Goal: Task Accomplishment & Management: Complete application form

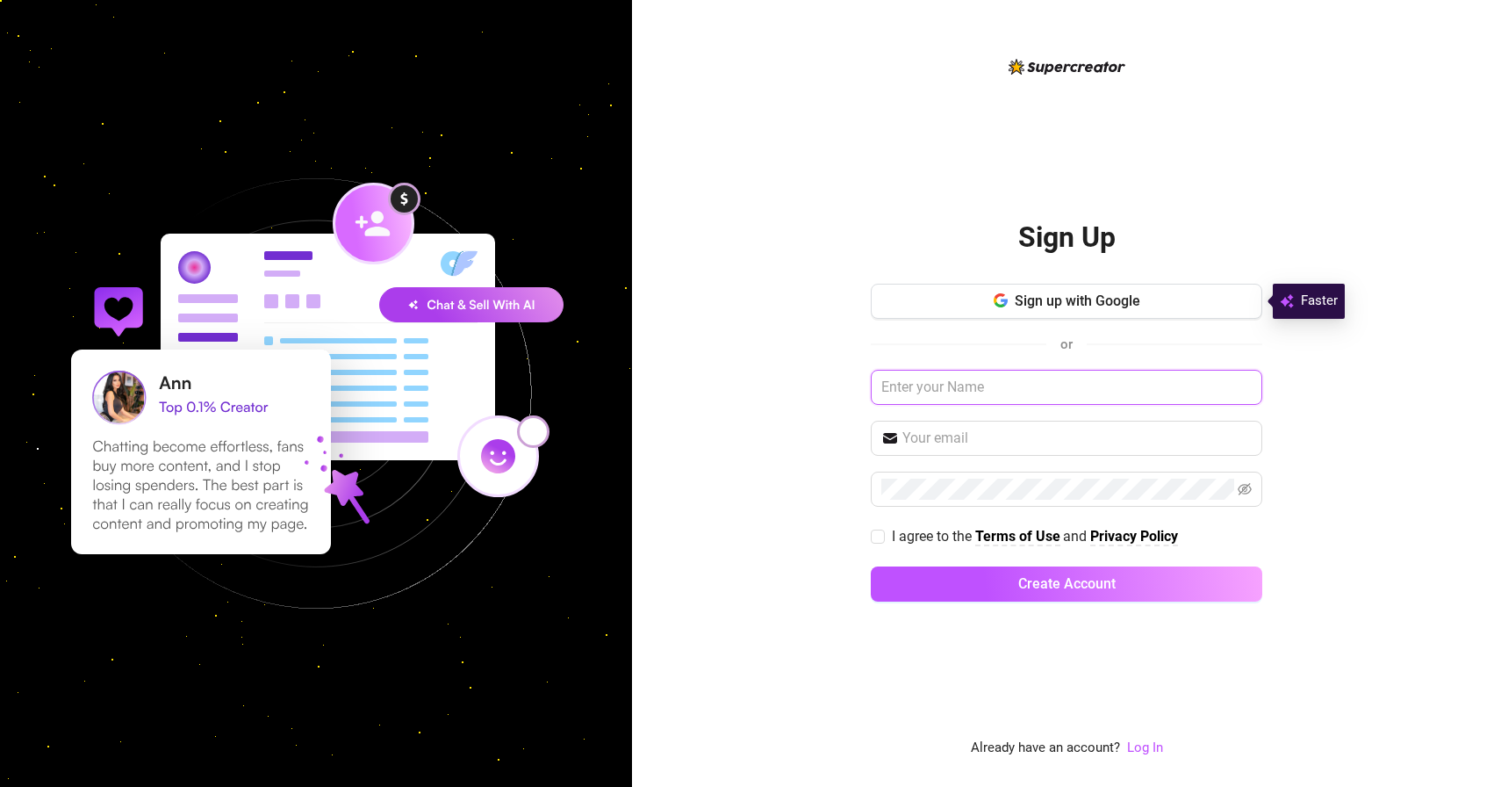
click at [1008, 387] on input "text" at bounding box center [1067, 387] width 392 height 35
type input "[PERSON_NAME]"
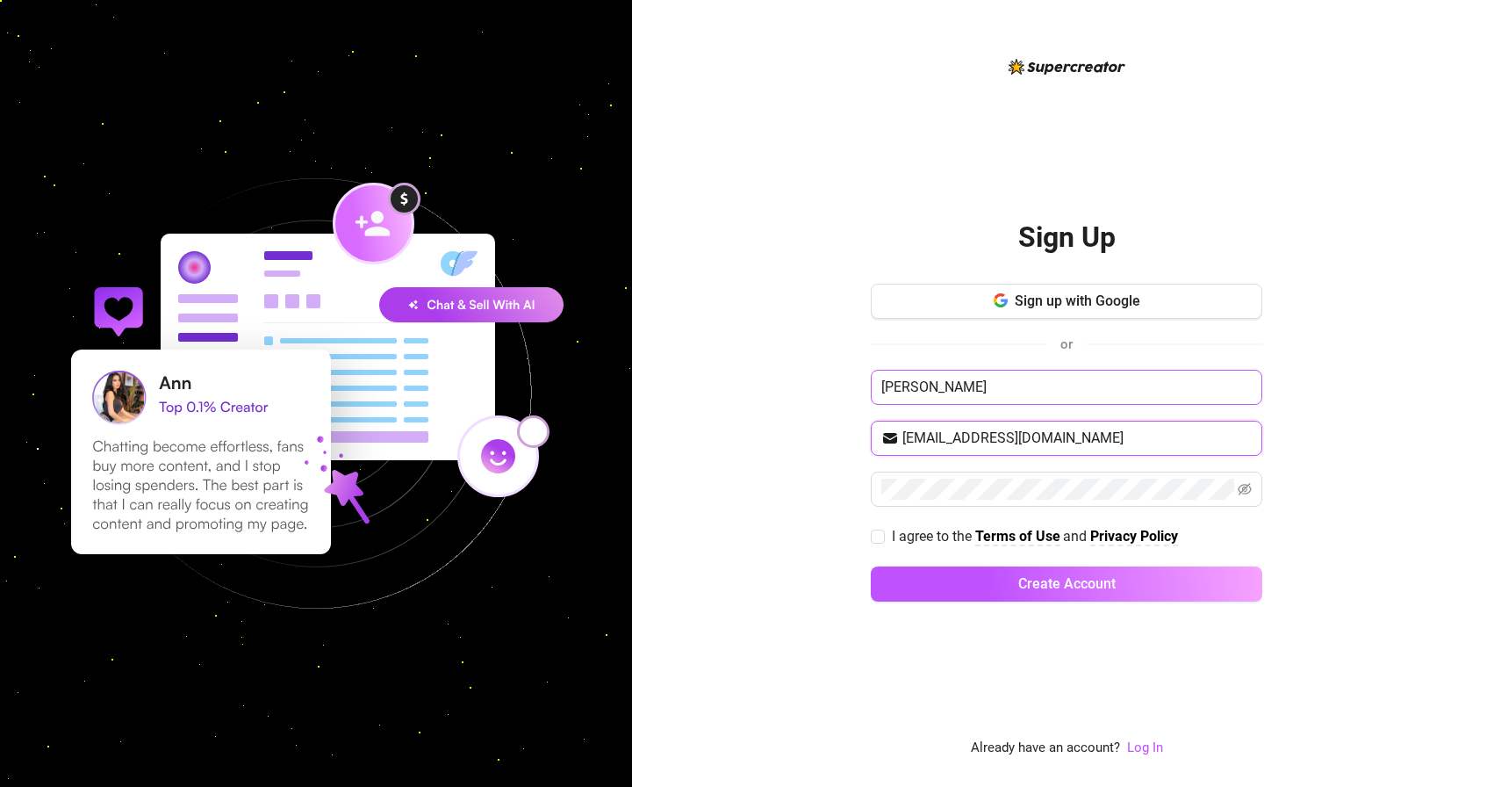
type input "[EMAIL_ADDRESS][DOMAIN_NAME]"
click at [880, 533] on input "I agree to the Terms of Use and Privacy Policy" at bounding box center [877, 535] width 12 height 12
checkbox input "true"
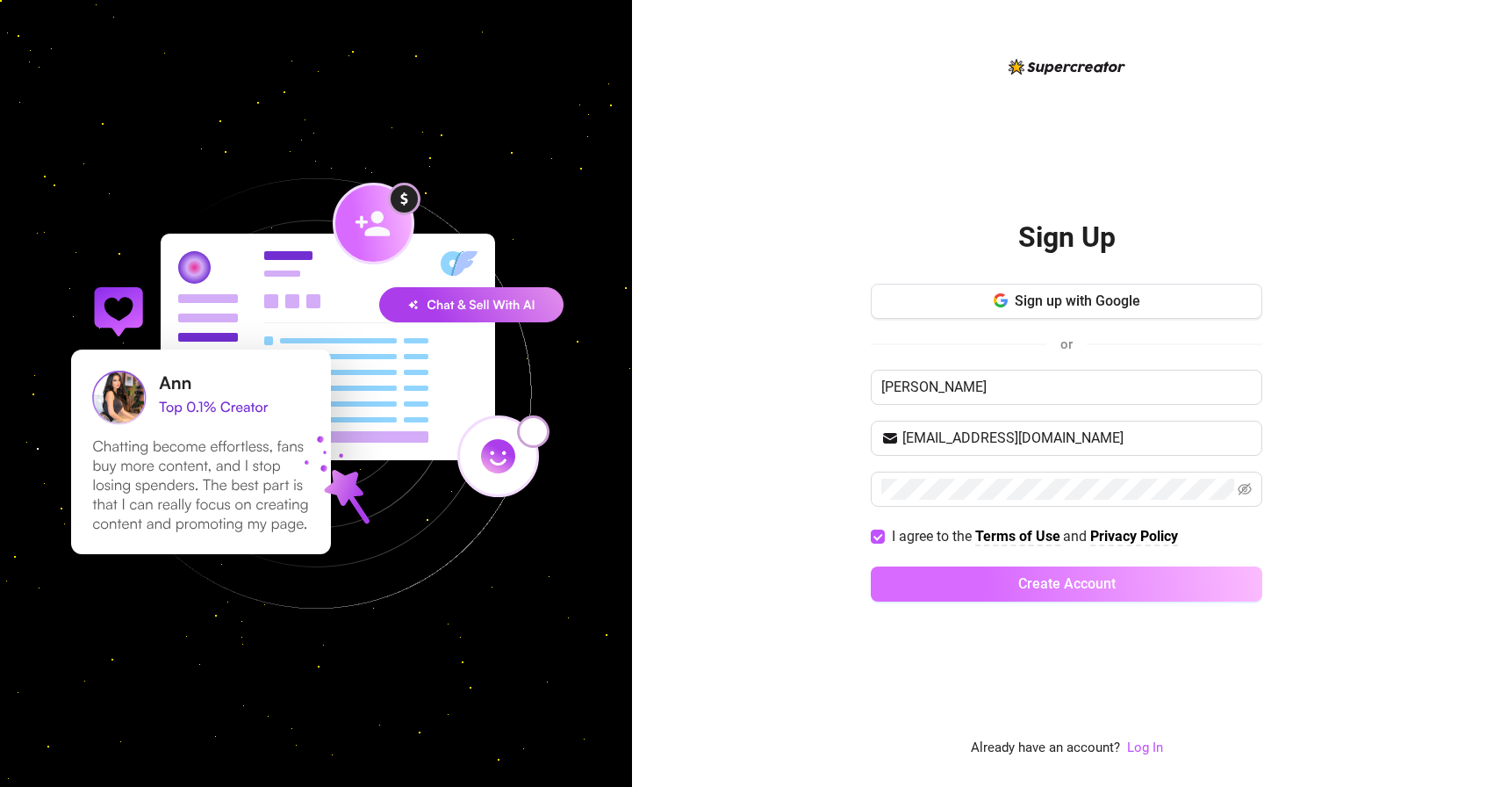
click at [940, 569] on button "Create Account" at bounding box center [1067, 583] width 392 height 35
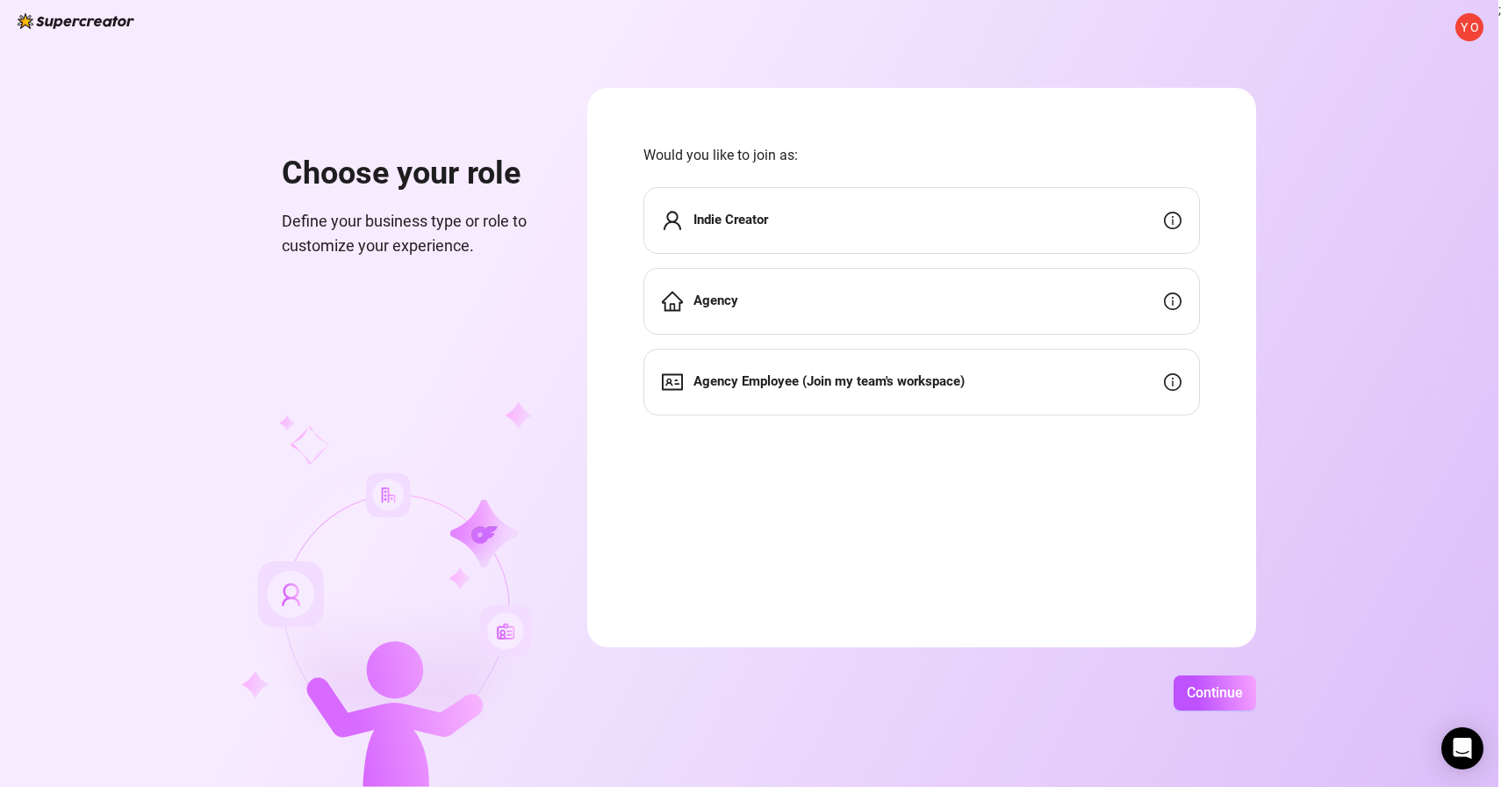
click at [830, 231] on div "Indie Creator" at bounding box center [921, 220] width 557 height 67
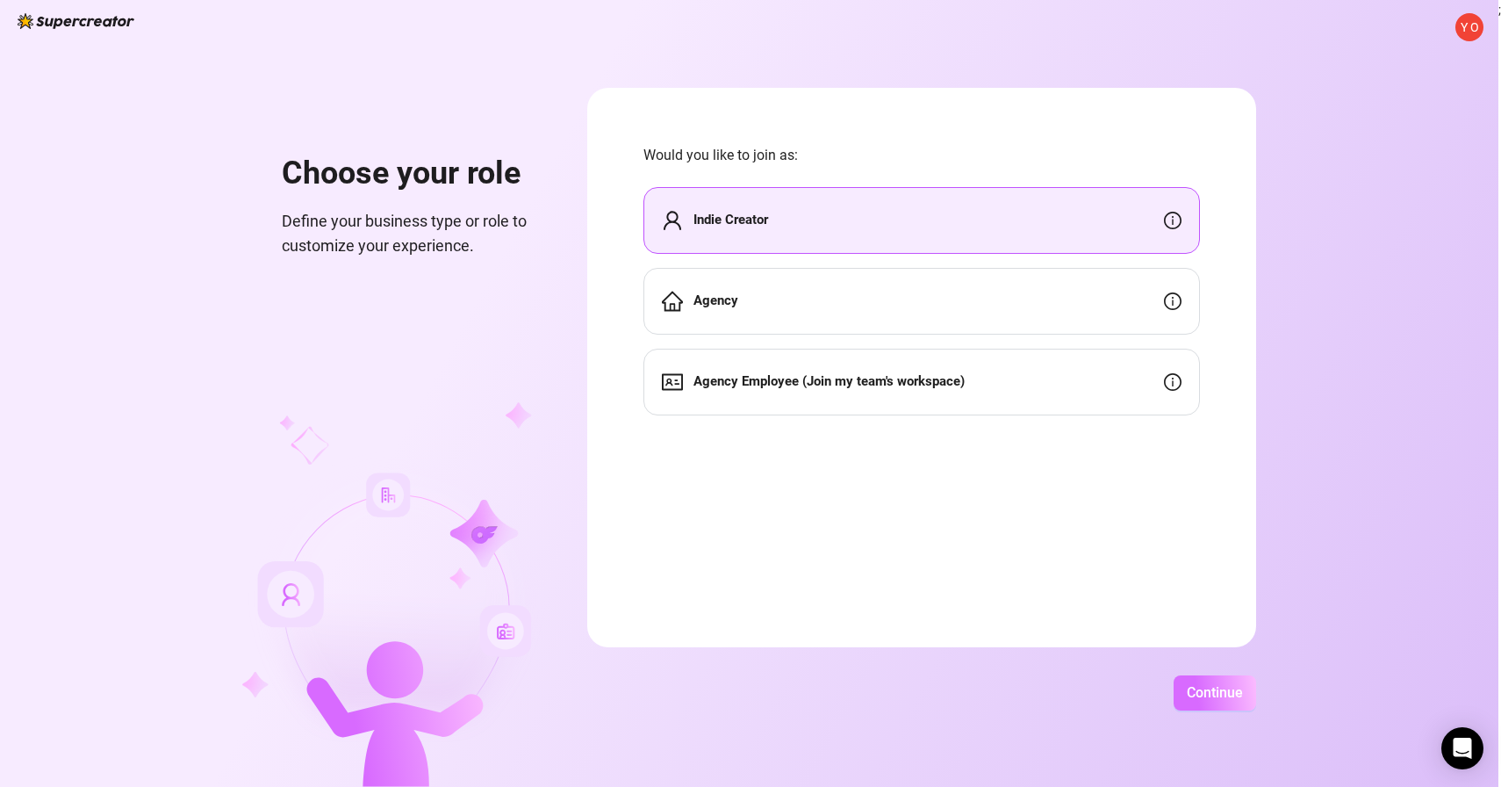
click at [1203, 690] on span "Continue" at bounding box center [1215, 692] width 56 height 17
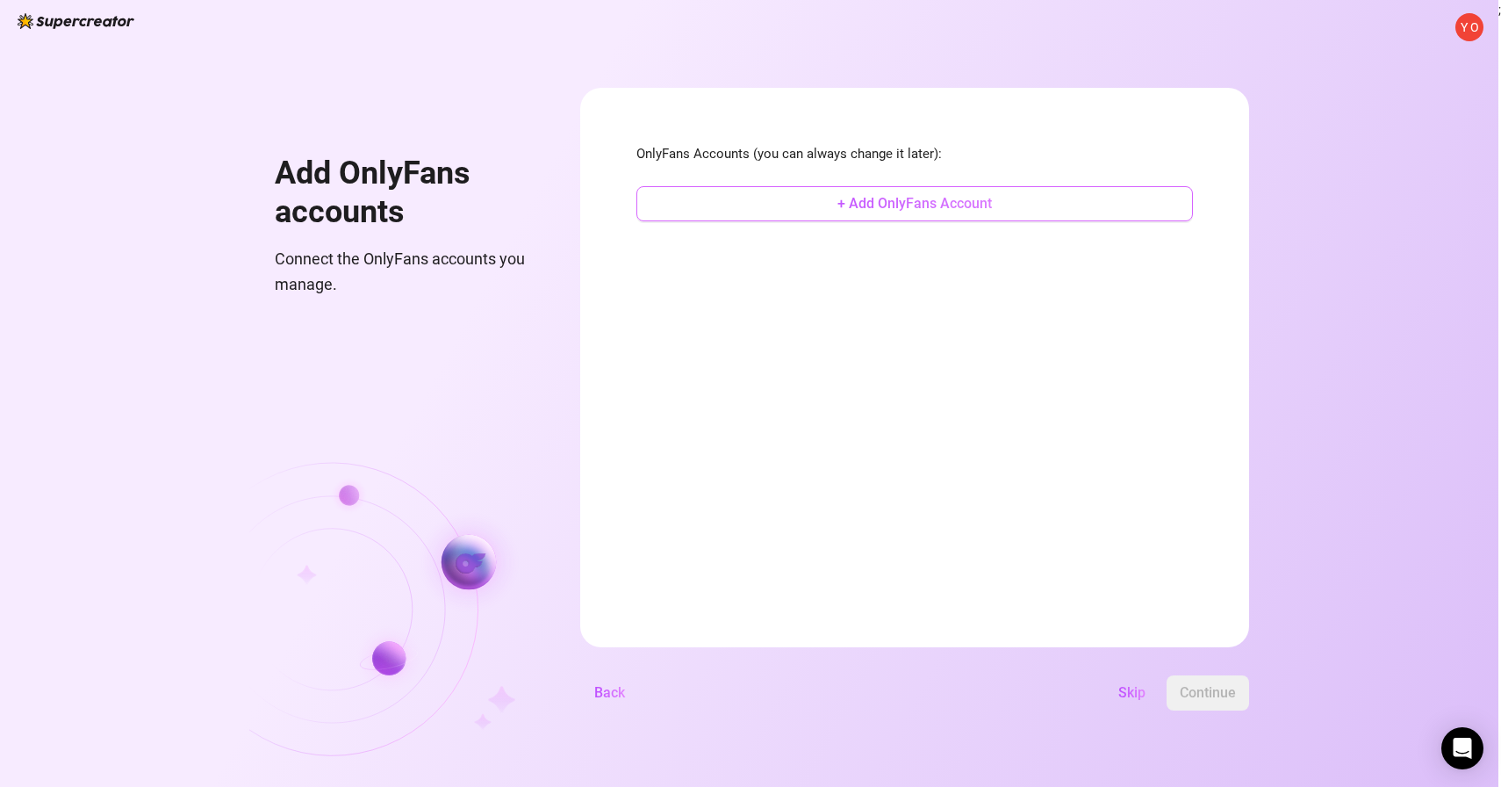
click at [937, 201] on span "+ Add OnlyFans Account" at bounding box center [914, 203] width 155 height 17
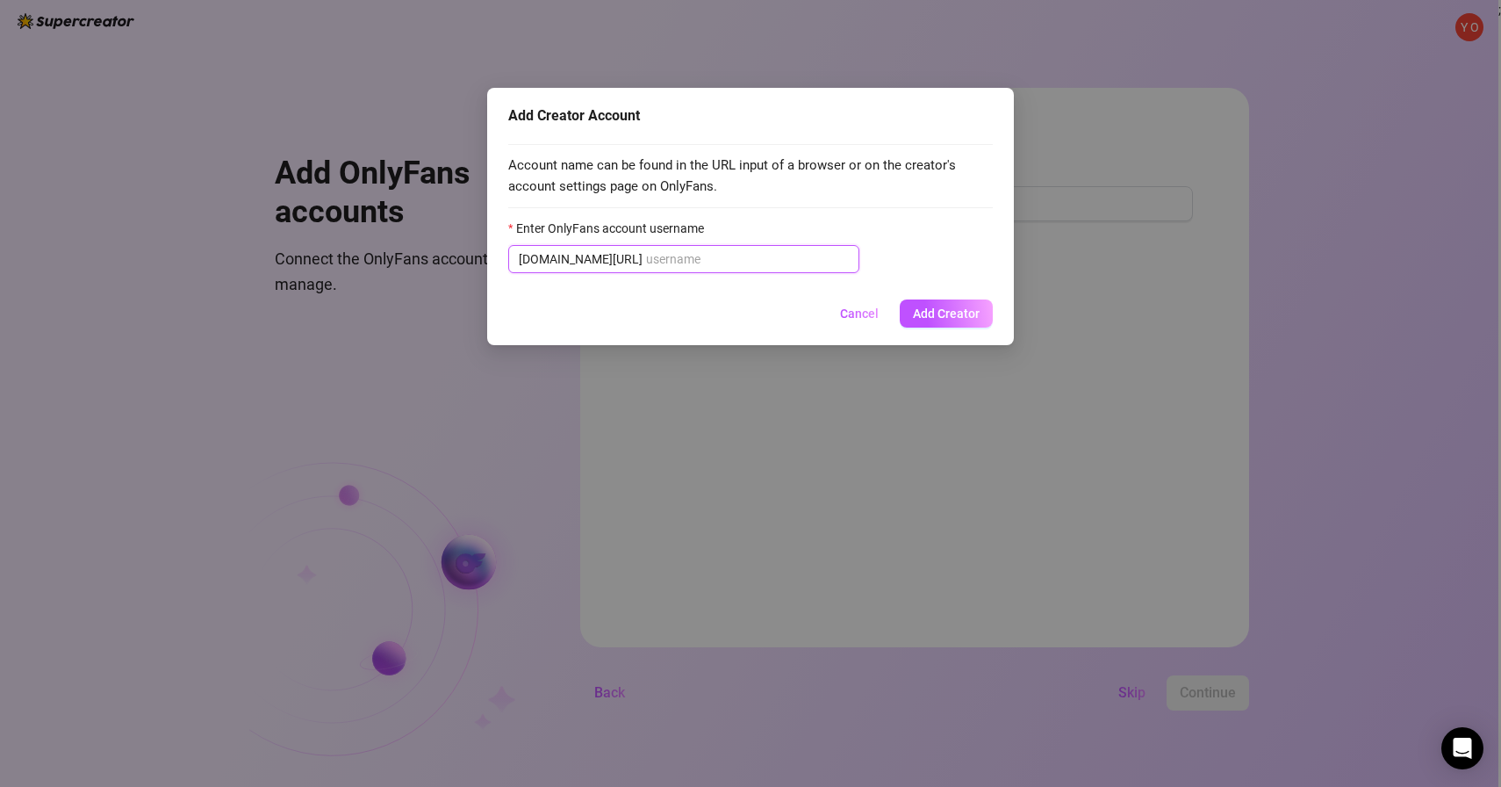
paste input "@u518893842"
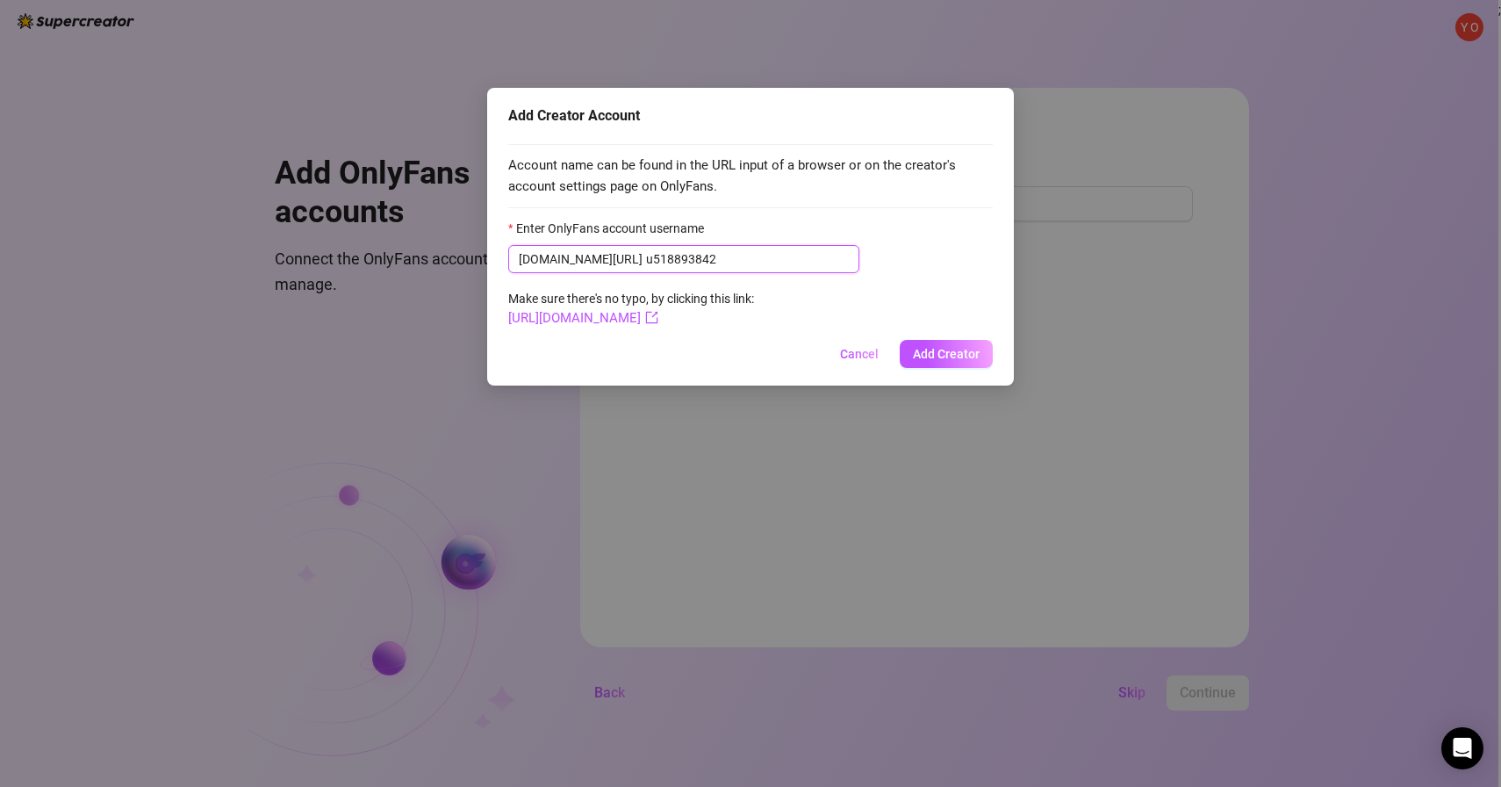
type input "518893842"
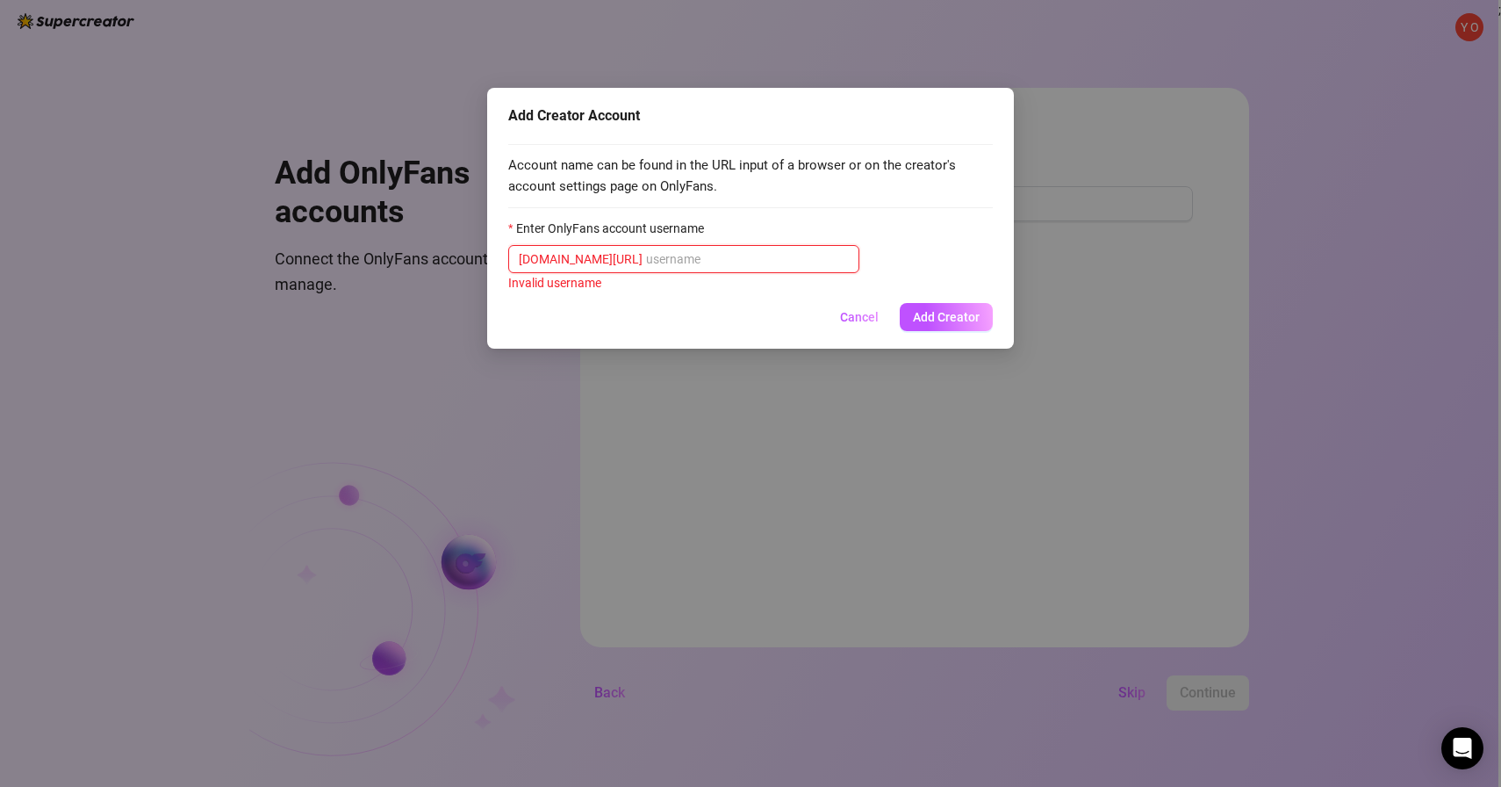
paste input "@u518893842"
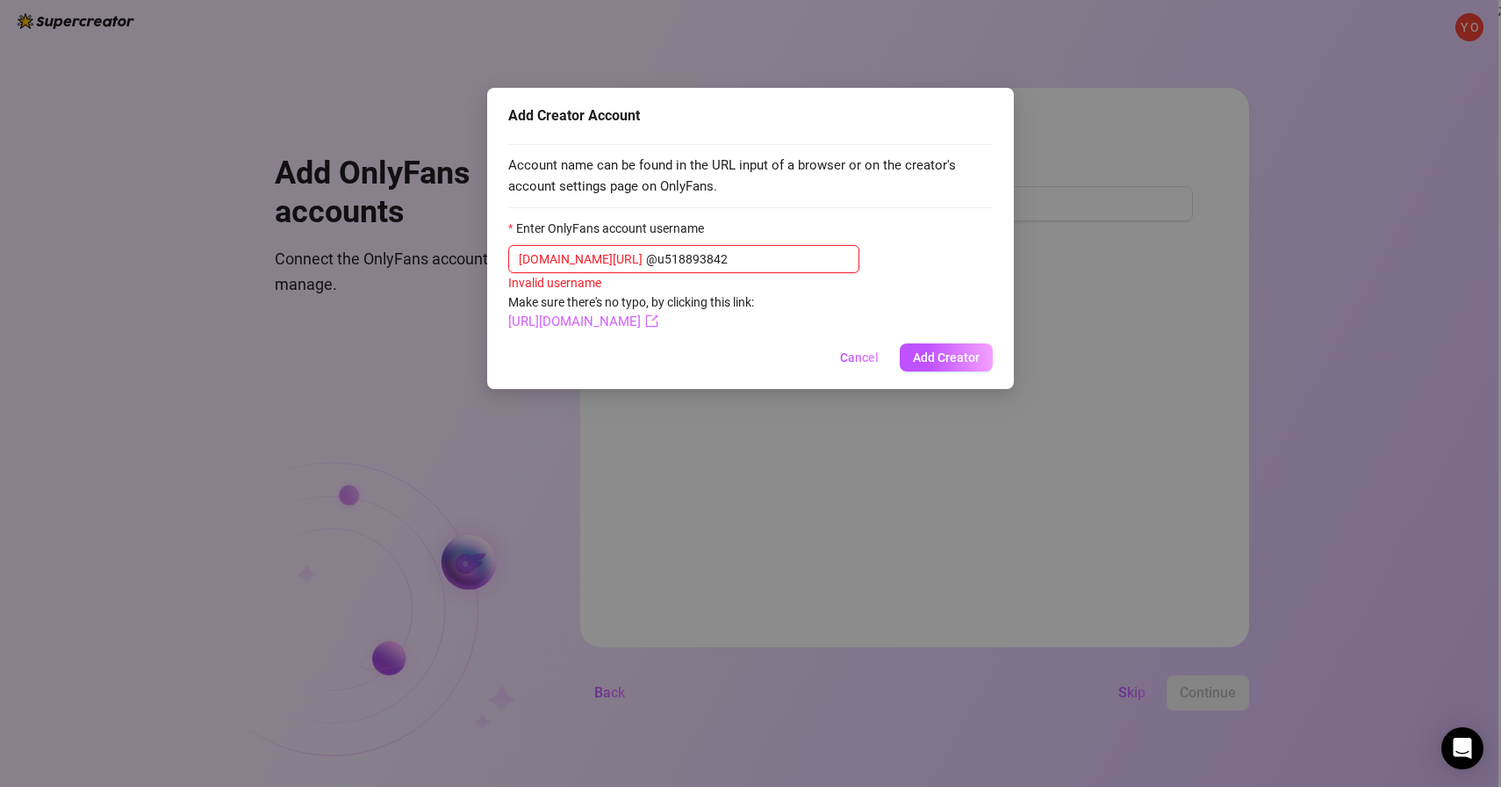
type input "@u518893842"
click at [658, 326] on link "https://onlyfans.com/@u518893842" at bounding box center [583, 321] width 150 height 16
click at [646, 260] on input "@u518893842" at bounding box center [747, 258] width 203 height 19
click at [745, 245] on span "onlyfans.com/ @u518893842" at bounding box center [683, 259] width 351 height 28
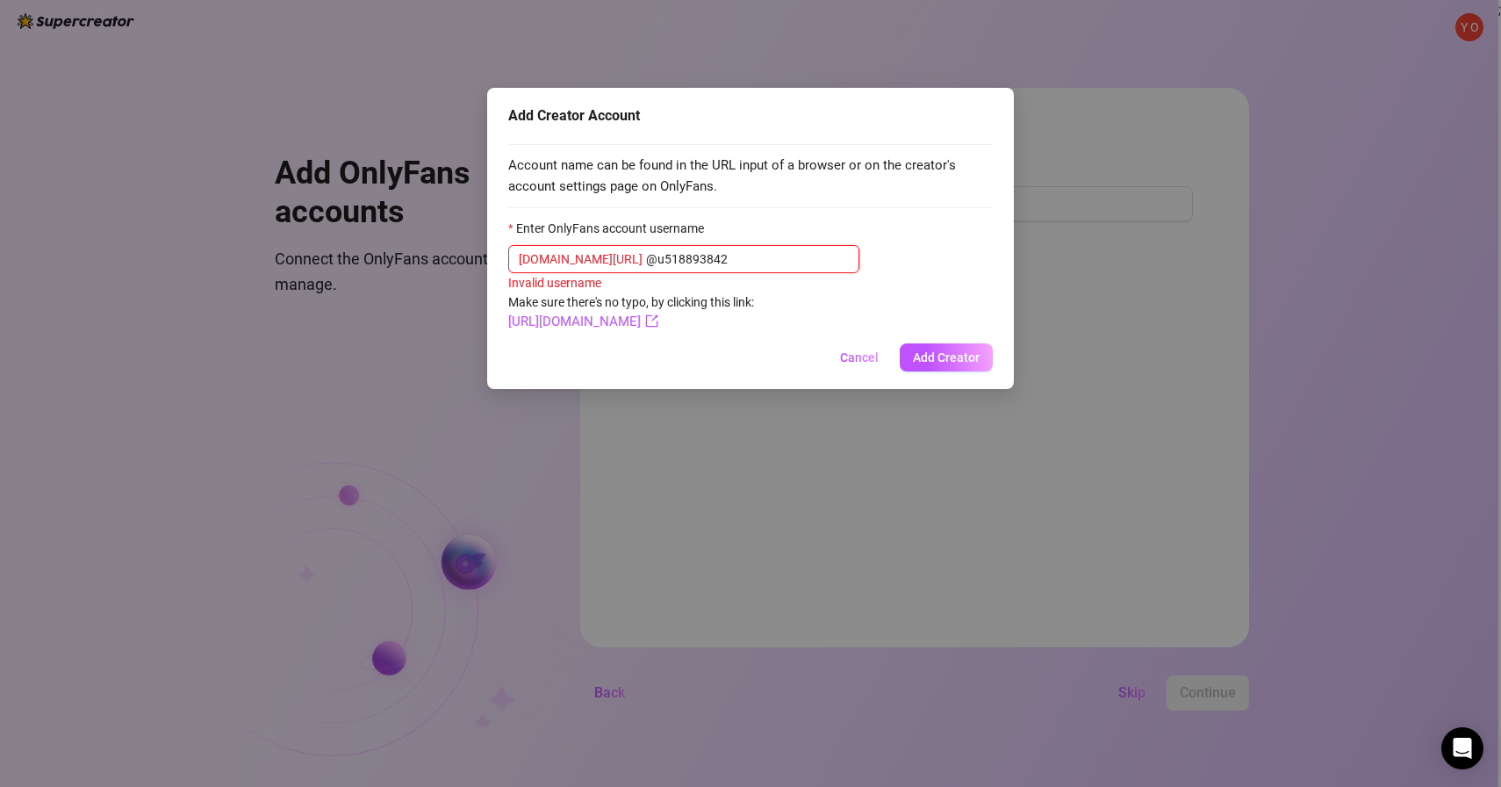
click at [745, 251] on input "@u518893842" at bounding box center [747, 258] width 203 height 19
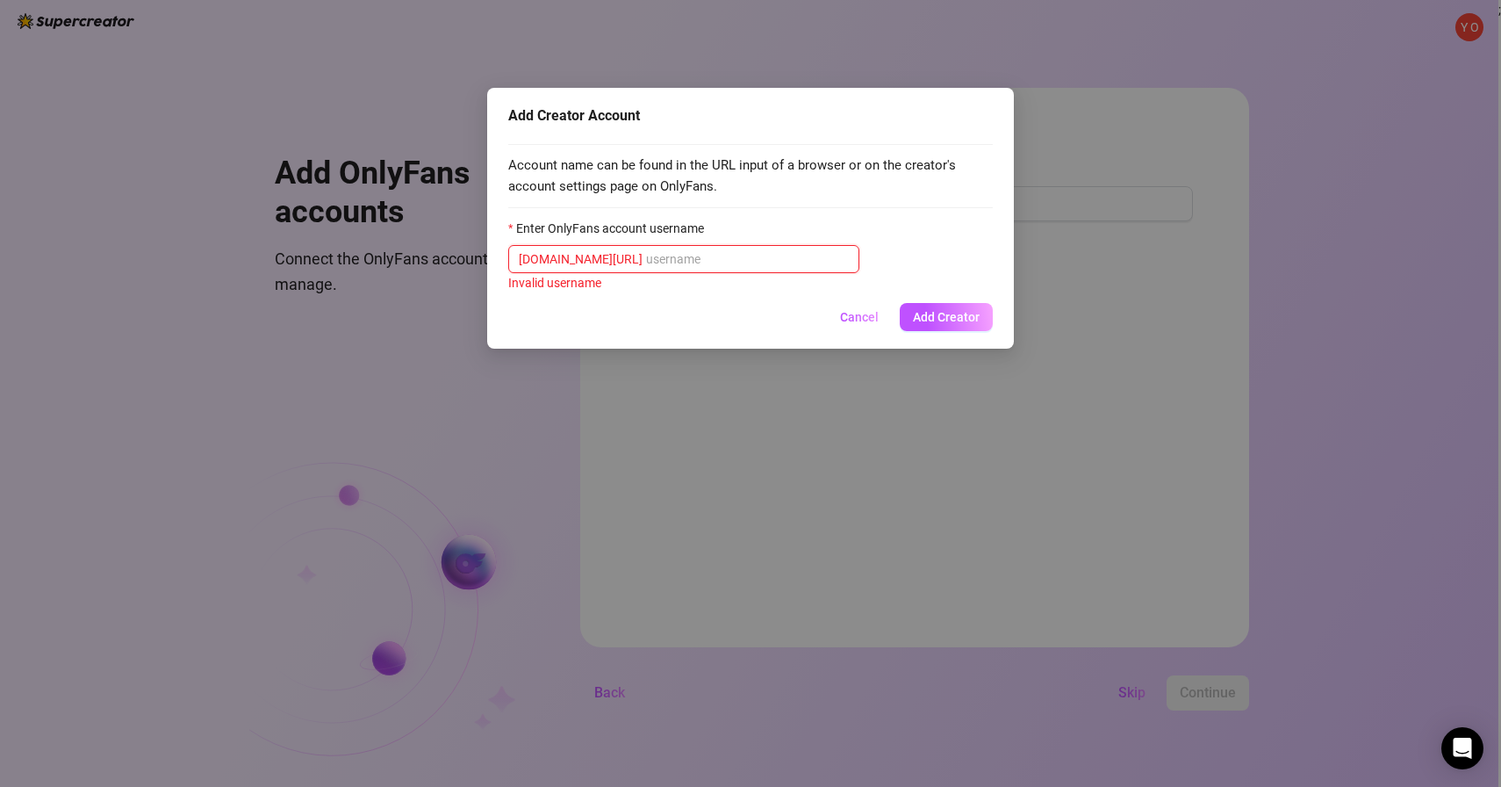
paste input "@u518893842"
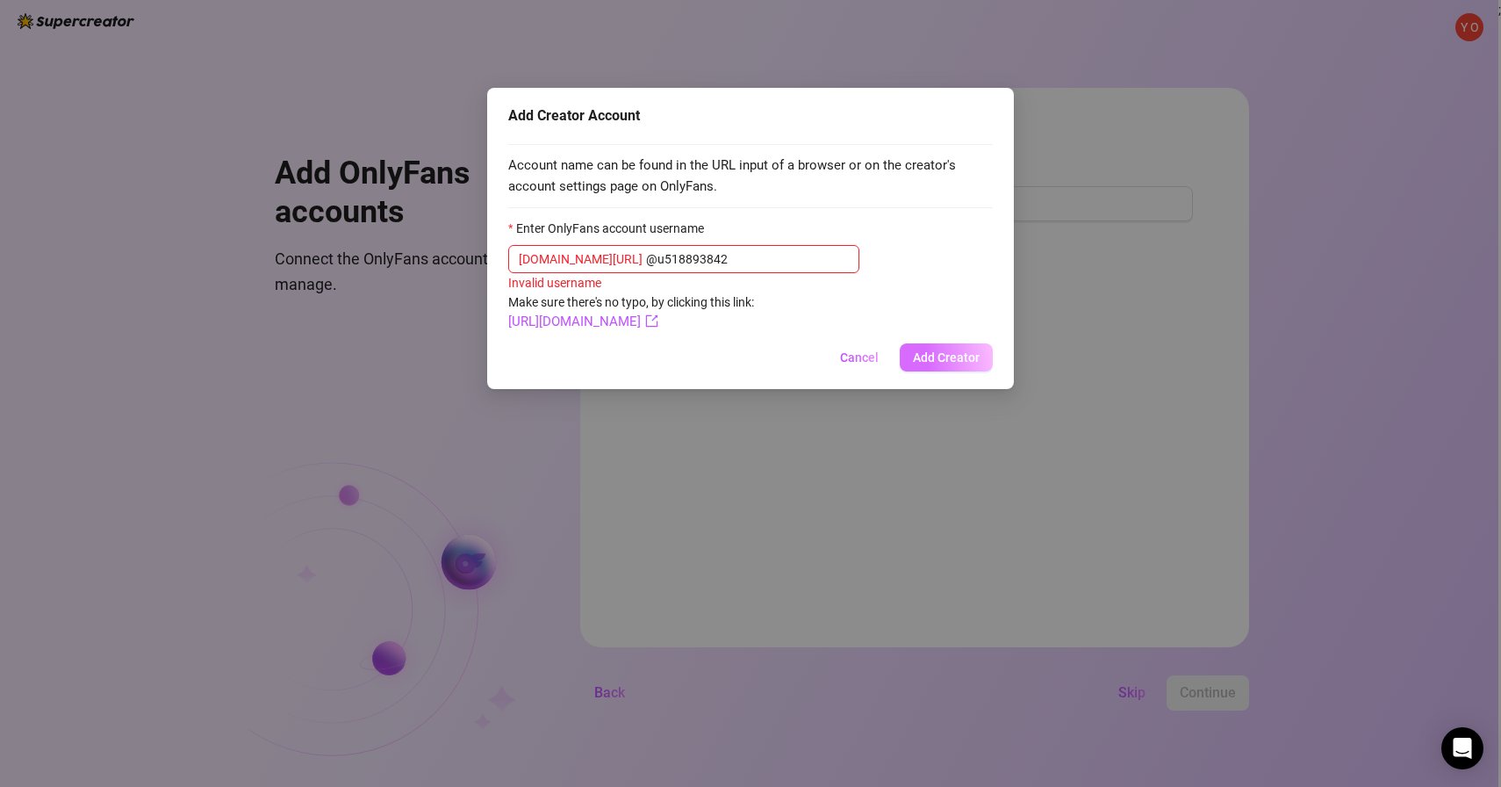
click at [937, 353] on span "Add Creator" at bounding box center [946, 357] width 67 height 14
click at [660, 332] on form "Enter OnlyFans account username onlyfans.com/ @u518893842 Invalid username Make…" at bounding box center [750, 276] width 485 height 114
click at [658, 329] on link "https://onlyfans.com/@u518893842" at bounding box center [583, 321] width 150 height 16
click at [646, 263] on input "@u518893842" at bounding box center [747, 258] width 203 height 19
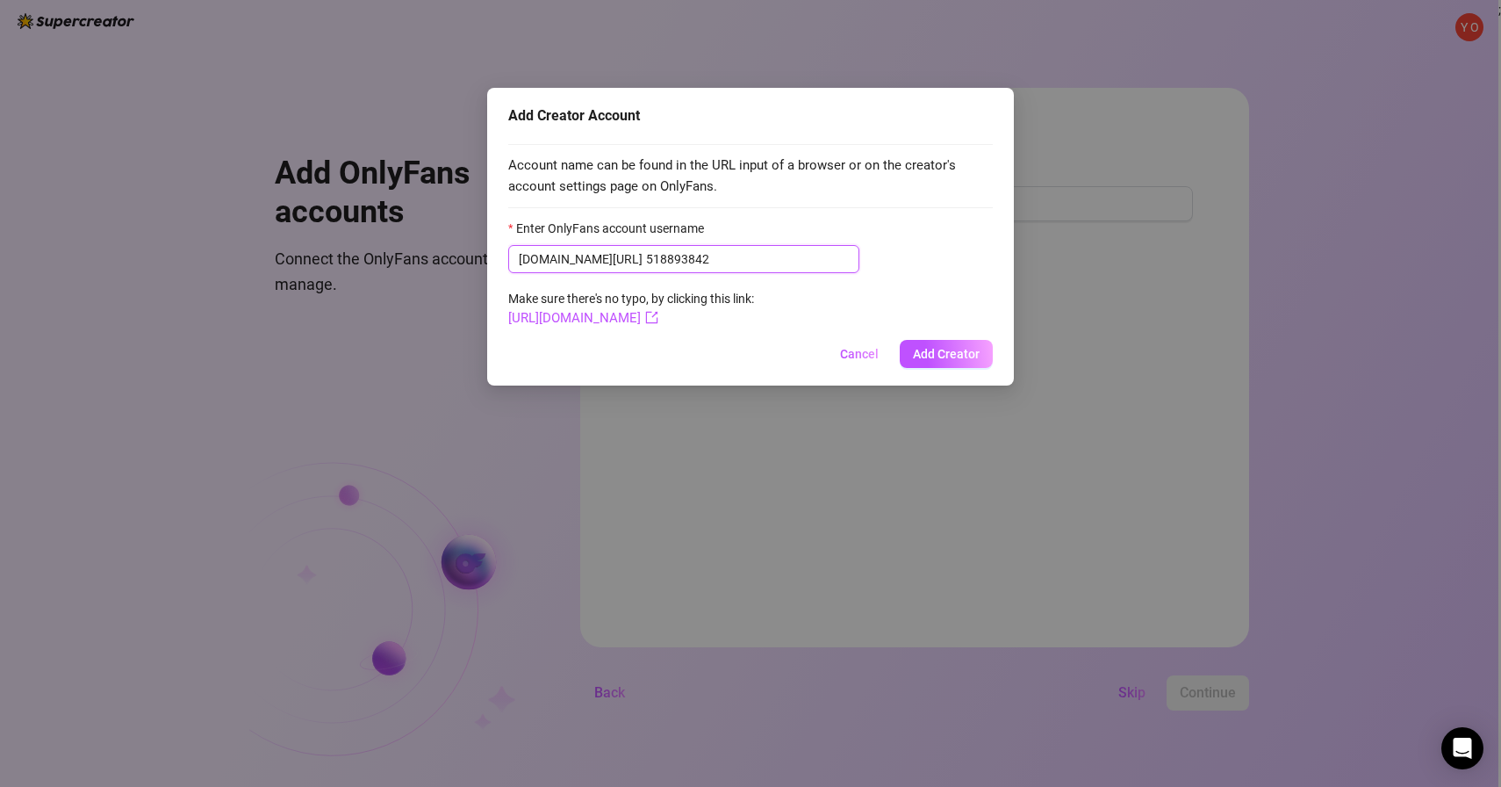
type input "518893842"
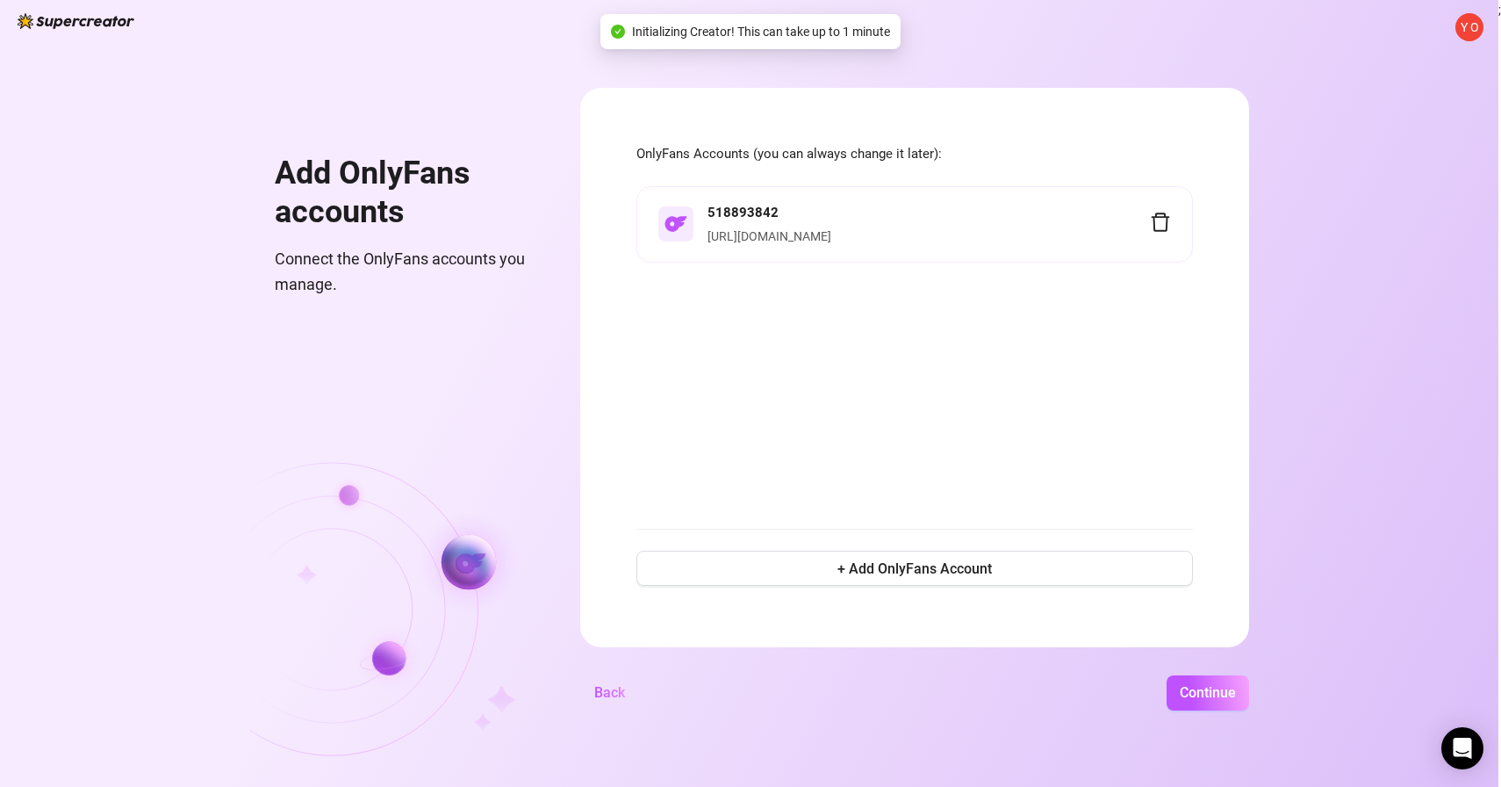
click at [763, 234] on link "https://onlyfans.com/518893842" at bounding box center [770, 236] width 124 height 14
click at [1226, 695] on span "Continue" at bounding box center [1208, 692] width 56 height 17
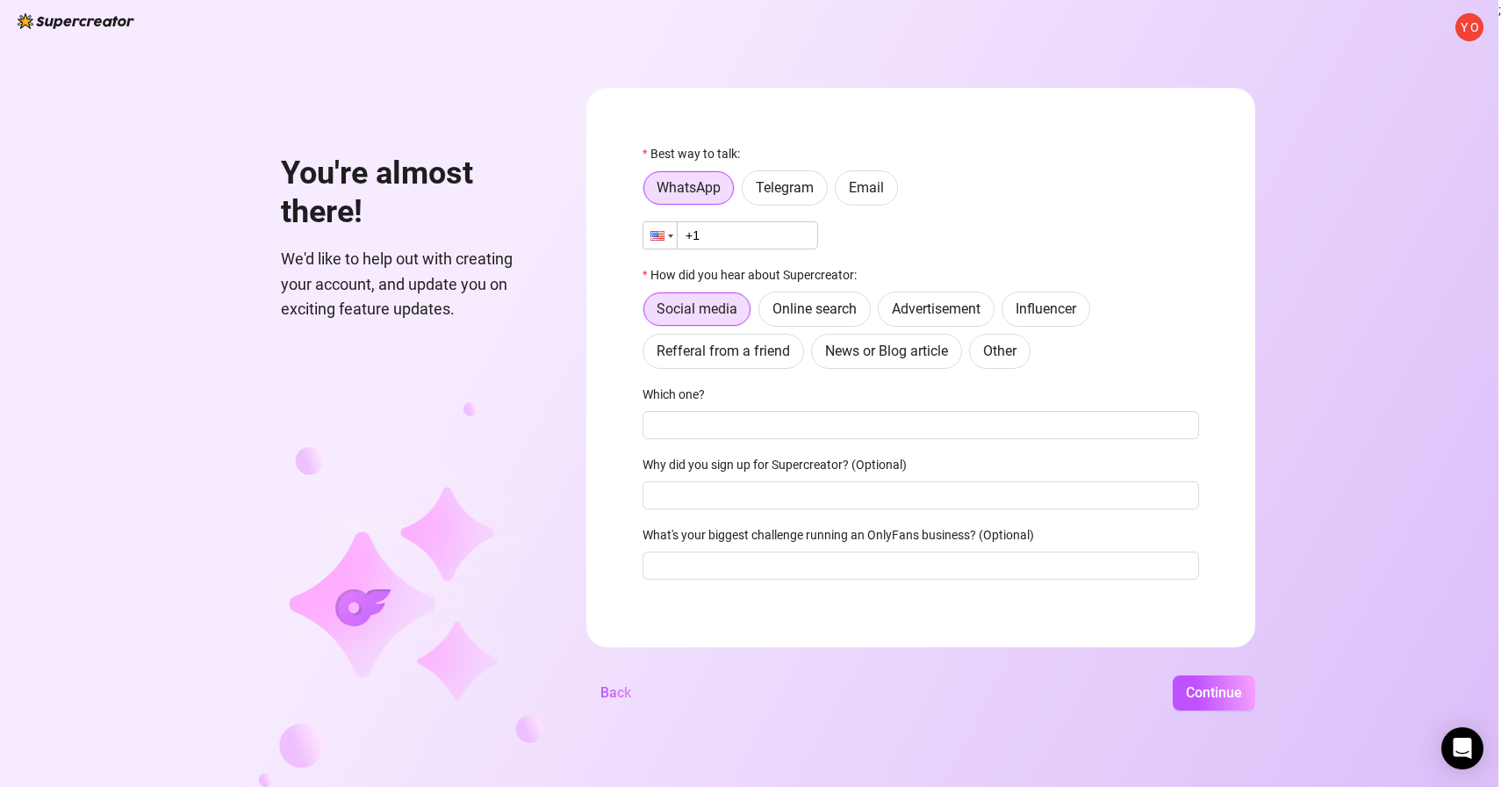
click at [670, 240] on div at bounding box center [659, 235] width 33 height 26
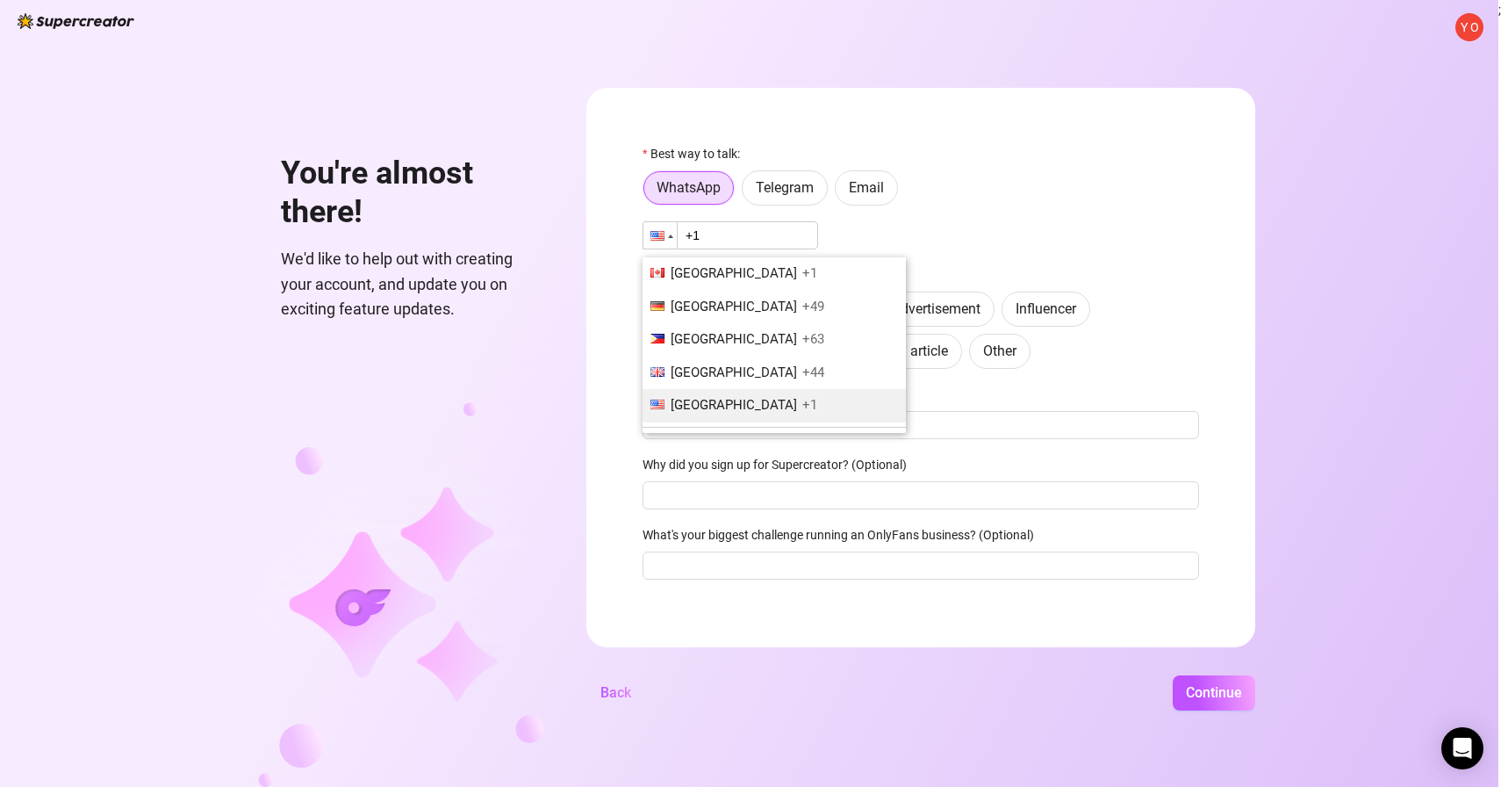
click at [703, 224] on input "+1" at bounding box center [731, 235] width 176 height 28
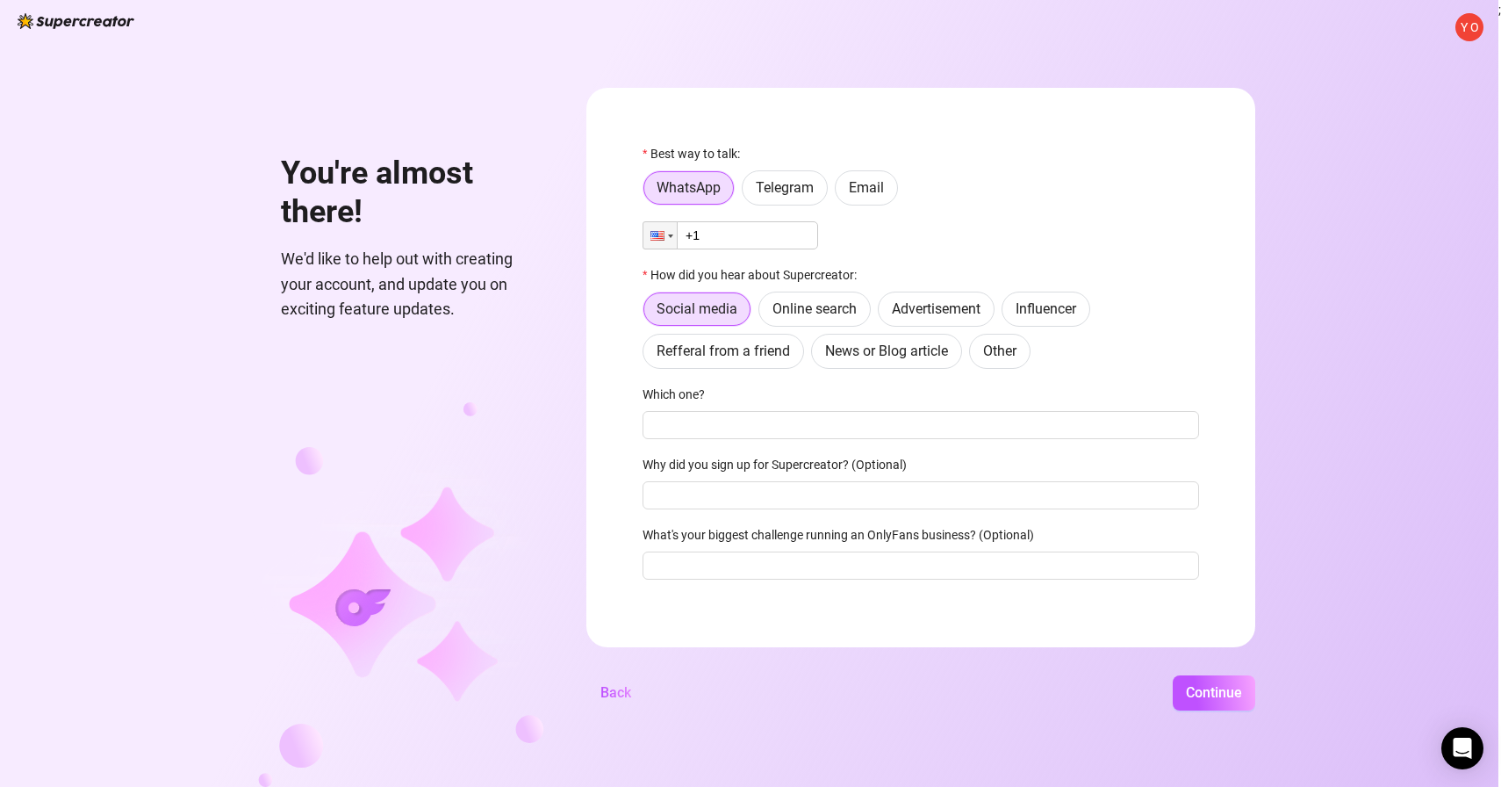
click at [703, 224] on input "+1" at bounding box center [731, 235] width 176 height 28
type input "+972 547 616 980"
click at [876, 243] on div "Phone +972 547 616 980" at bounding box center [921, 235] width 557 height 28
click at [1010, 342] on label "Other" at bounding box center [999, 351] width 61 height 35
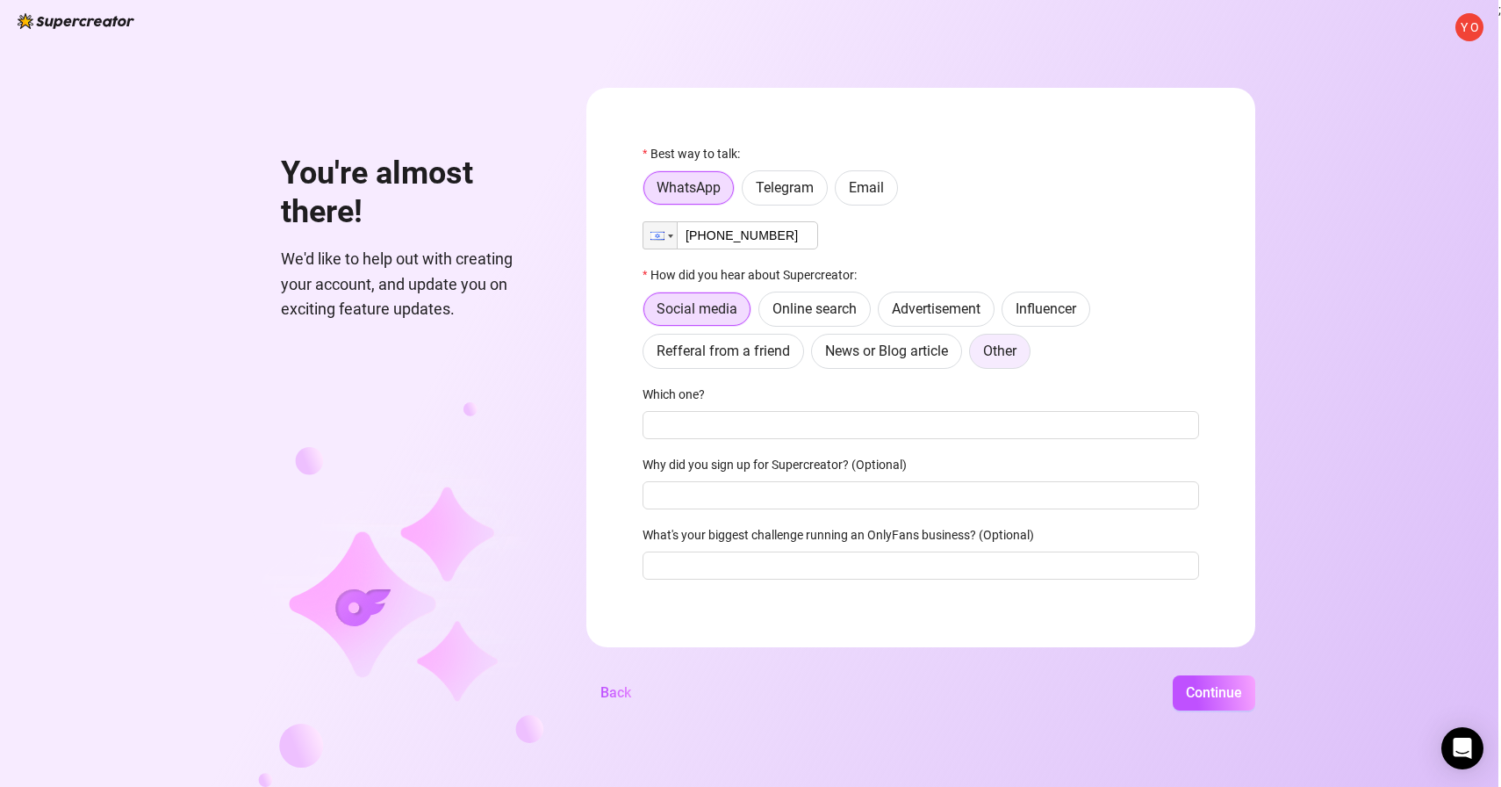
click at [974, 356] on input "Other" at bounding box center [974, 356] width 0 height 0
click at [720, 430] on input "Where then? We're curious 🍿" at bounding box center [921, 425] width 557 height 28
type input "I work here :)"
click at [838, 497] on input "Why did you sign up for Supercreator? (Optional)" at bounding box center [921, 495] width 557 height 28
click at [1206, 690] on span "Continue" at bounding box center [1214, 692] width 56 height 17
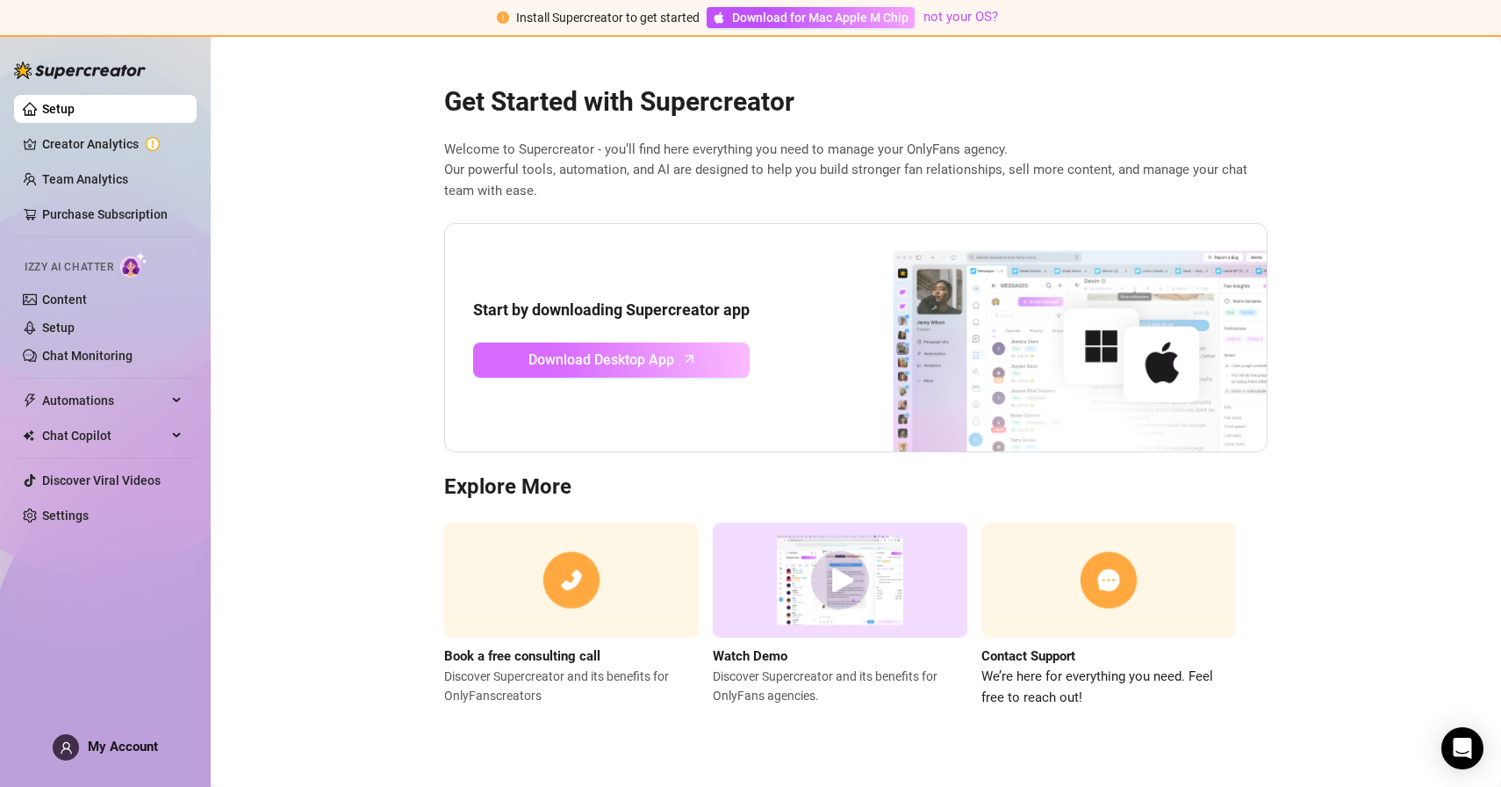
click at [618, 353] on span "Download Desktop App" at bounding box center [601, 360] width 146 height 22
